Goal: Information Seeking & Learning: Learn about a topic

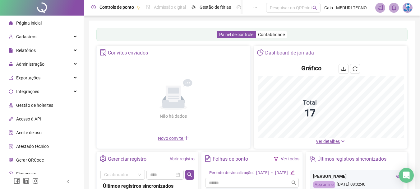
click at [326, 141] on span "Ver detalhes" at bounding box center [328, 141] width 24 height 5
